Goal: Find specific page/section: Find specific page/section

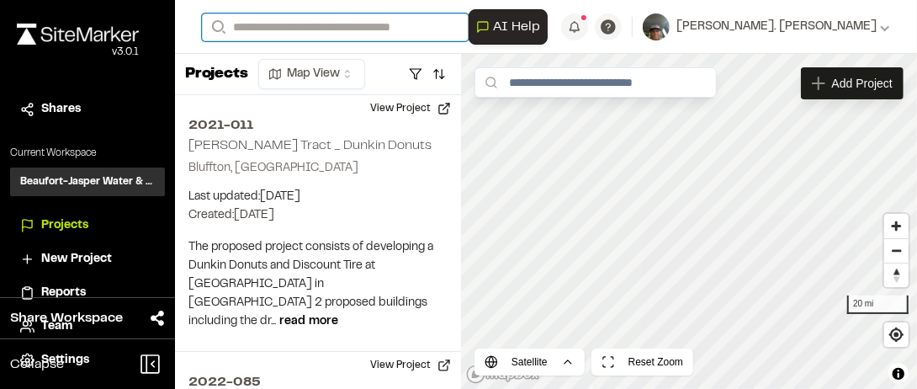
click at [239, 29] on input "Search" at bounding box center [335, 27] width 267 height 28
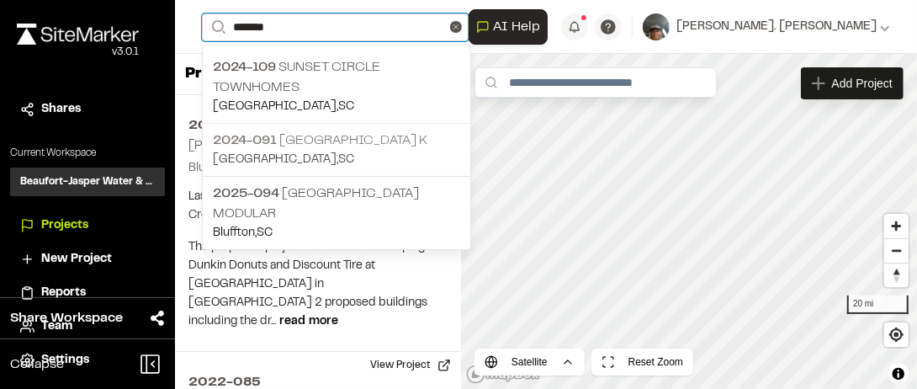
type input "******"
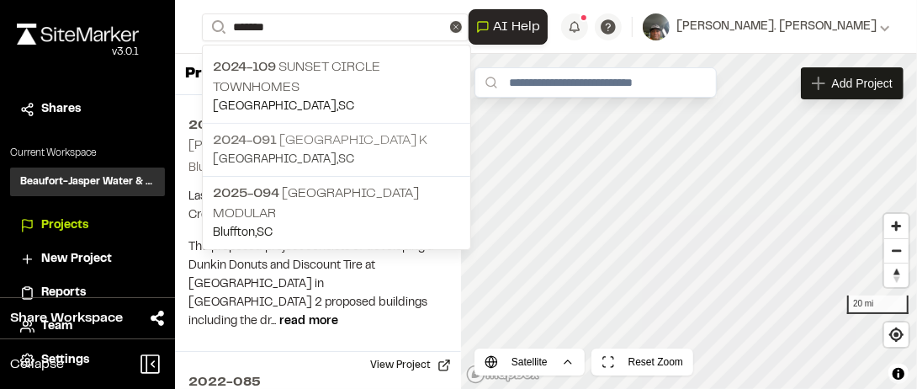
click at [320, 130] on p "2024-091 [GEOGRAPHIC_DATA] K" at bounding box center [336, 140] width 247 height 20
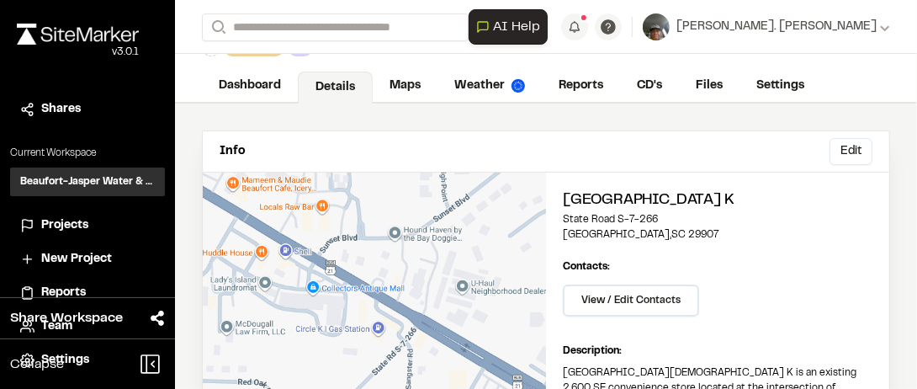
scroll to position [84, 0]
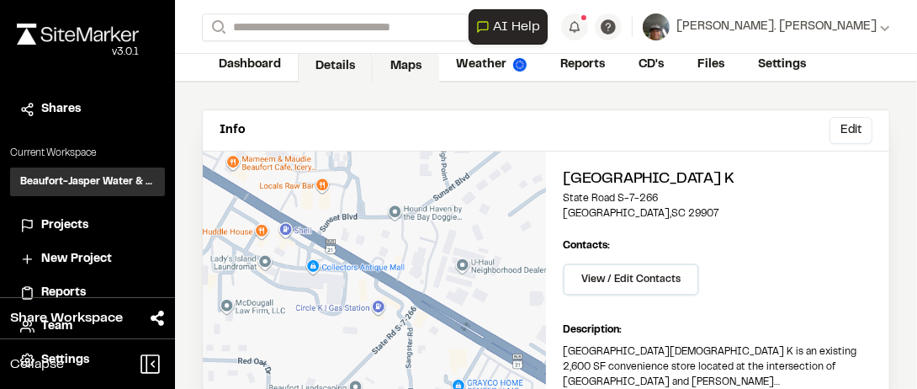
click at [400, 67] on link "Maps" at bounding box center [406, 66] width 66 height 32
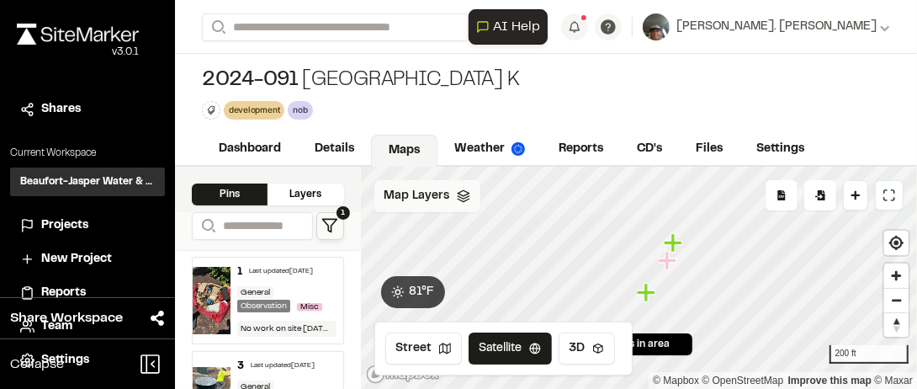
click at [462, 202] on div "Map Layers" at bounding box center [427, 196] width 106 height 32
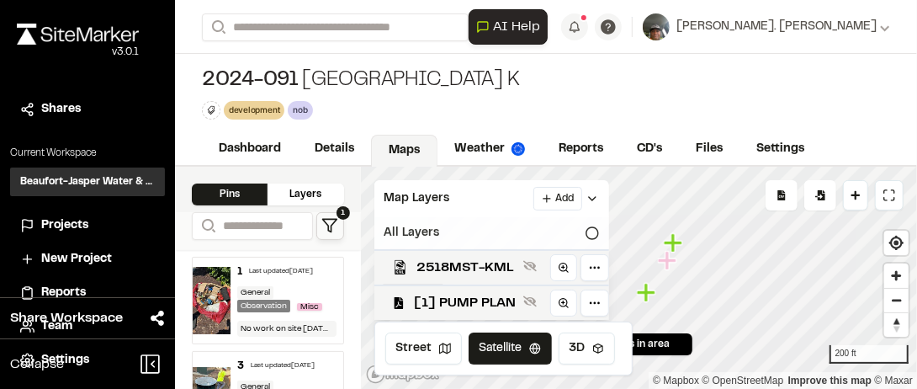
click at [594, 231] on icon at bounding box center [592, 232] width 13 height 13
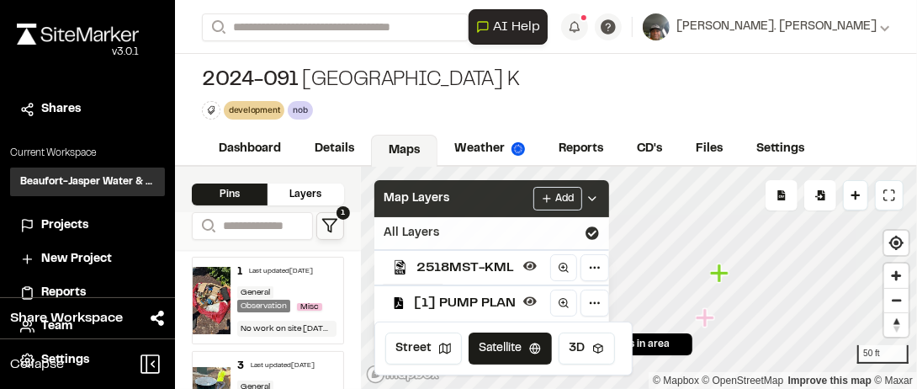
click at [485, 200] on div "Map Layers Add" at bounding box center [491, 198] width 235 height 37
